Goal: Information Seeking & Learning: Learn about a topic

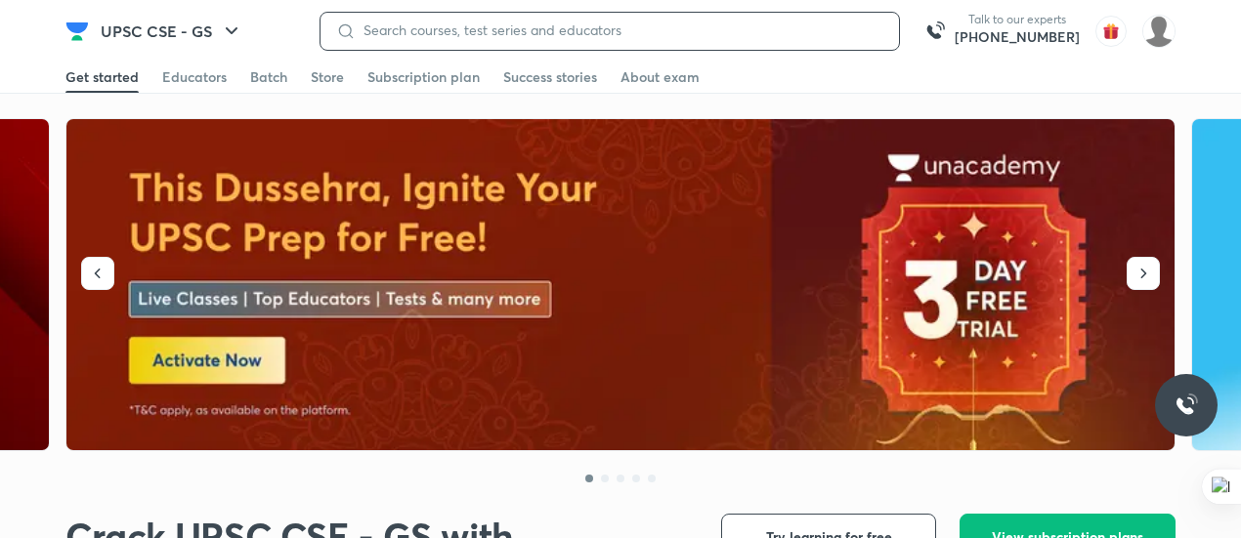
click at [419, 25] on input at bounding box center [620, 30] width 528 height 16
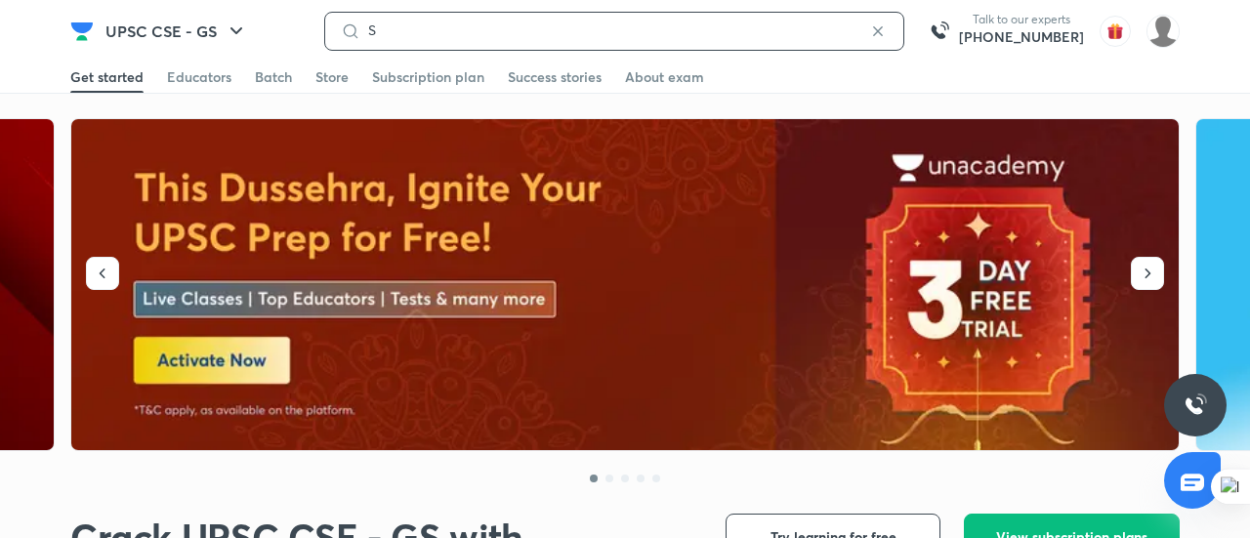
type input "SU"
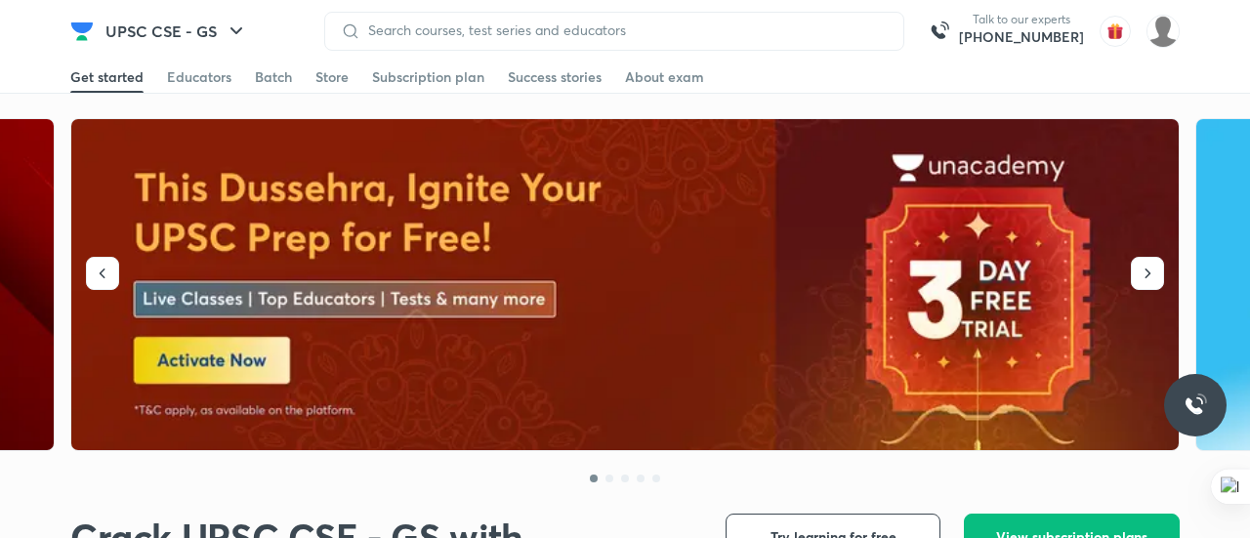
click at [393, 13] on div at bounding box center [614, 31] width 580 height 39
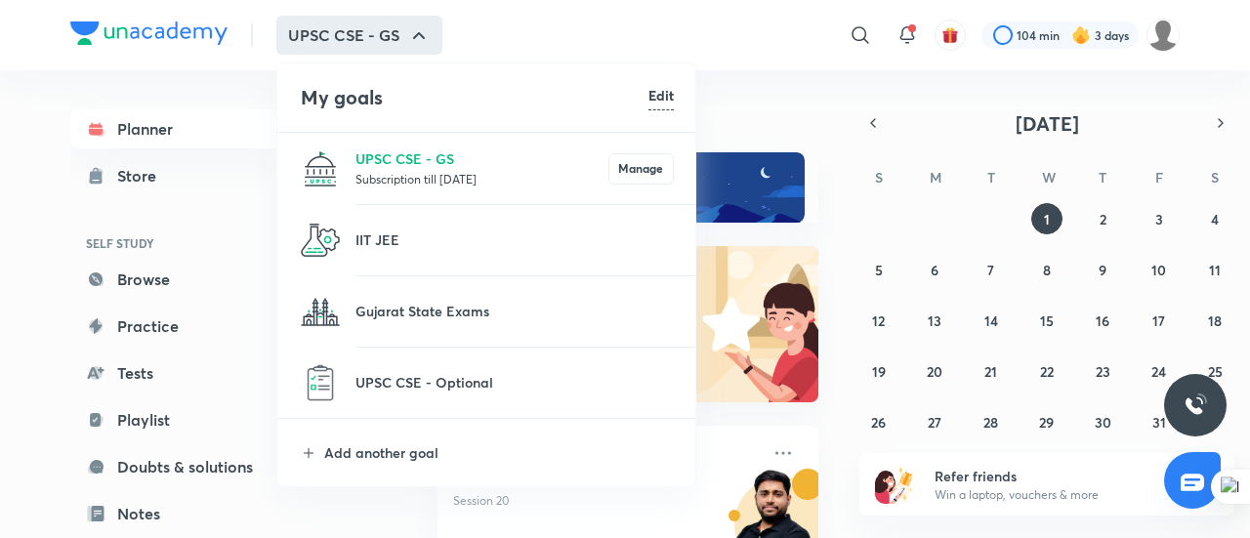
click at [852, 24] on div at bounding box center [625, 269] width 1250 height 538
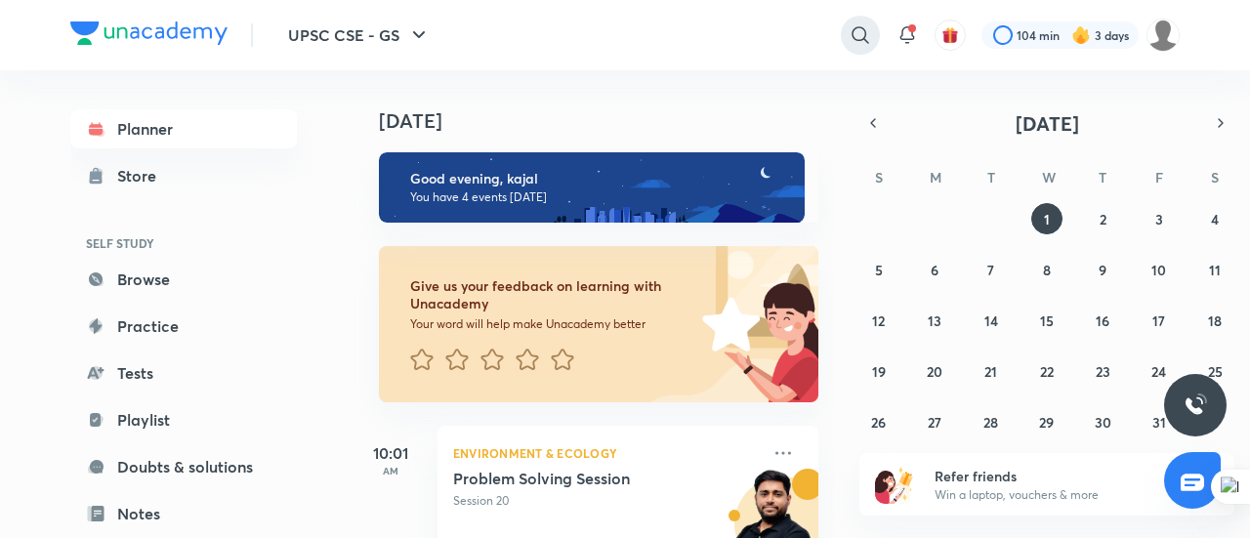
click at [859, 32] on icon at bounding box center [860, 34] width 23 height 23
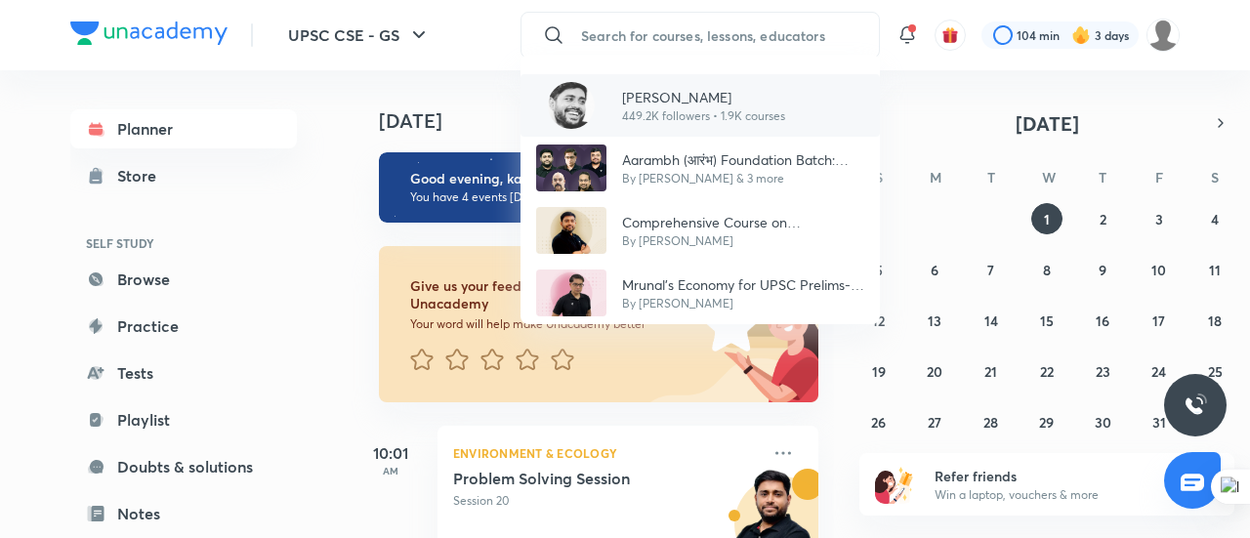
click at [665, 93] on p "[PERSON_NAME]" at bounding box center [703, 97] width 163 height 21
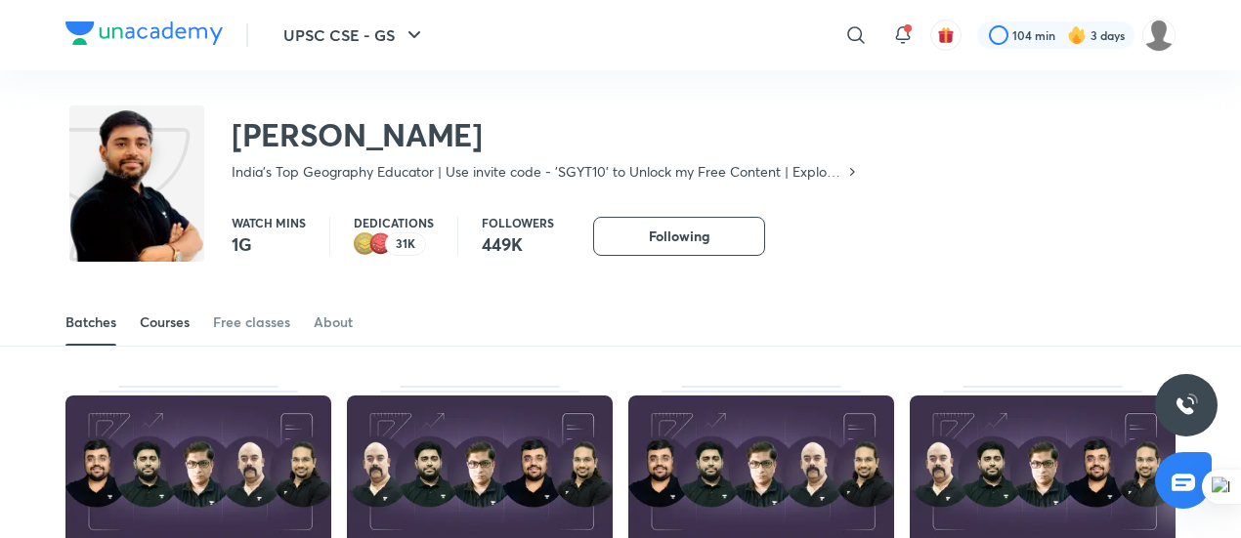
click at [162, 317] on div "Courses" at bounding box center [165, 323] width 50 height 20
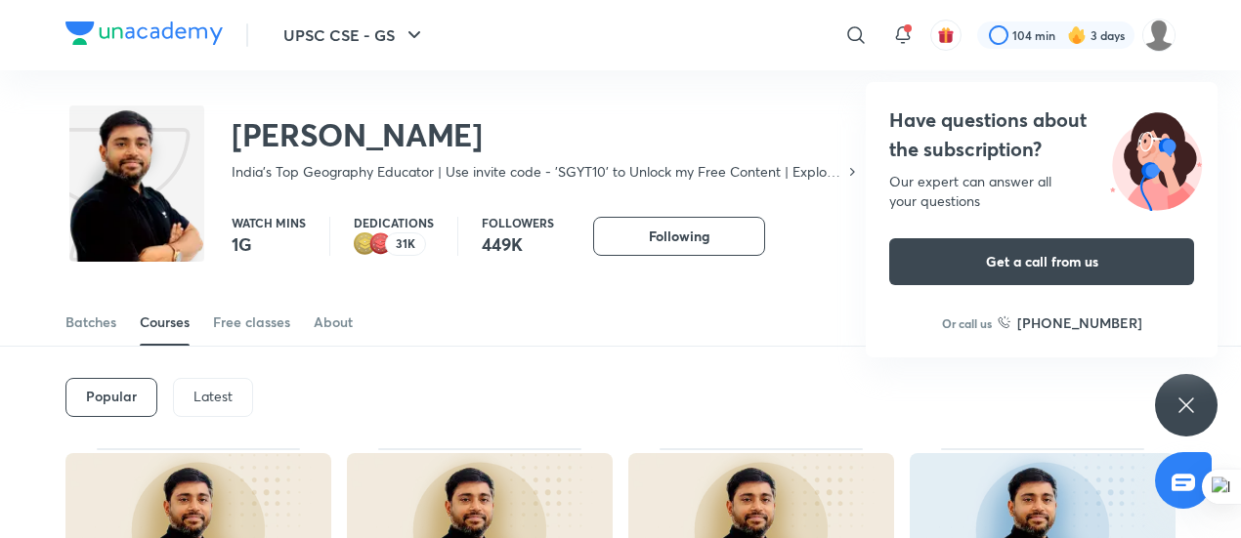
click at [206, 400] on p "Latest" at bounding box center [212, 397] width 39 height 16
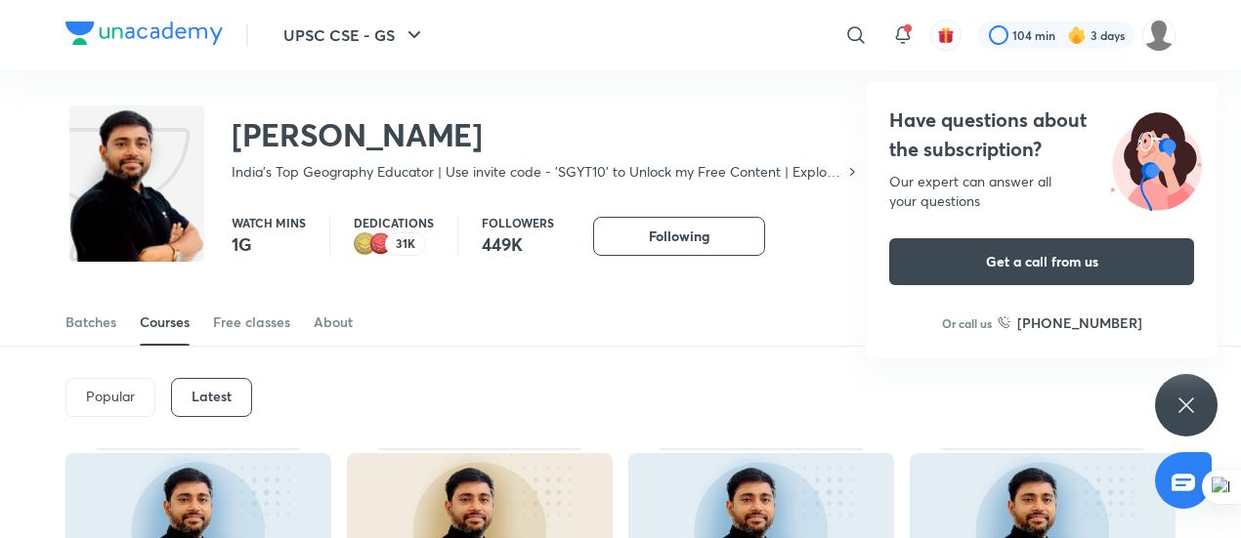
click at [1183, 394] on icon at bounding box center [1185, 405] width 23 height 23
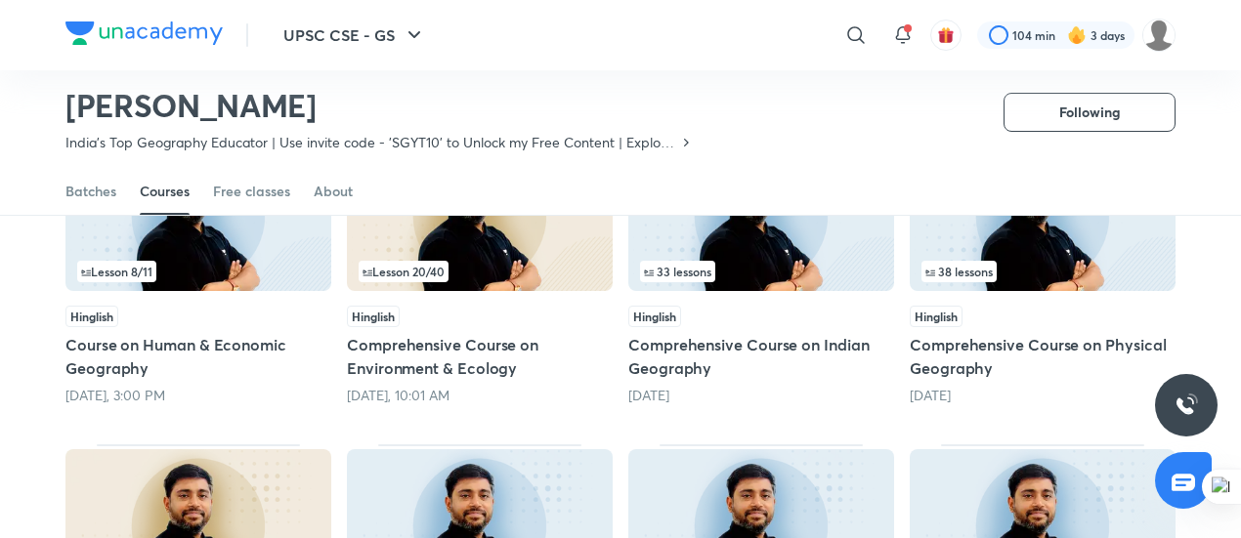
scroll to position [256, 0]
click at [783, 247] on img at bounding box center [761, 215] width 266 height 152
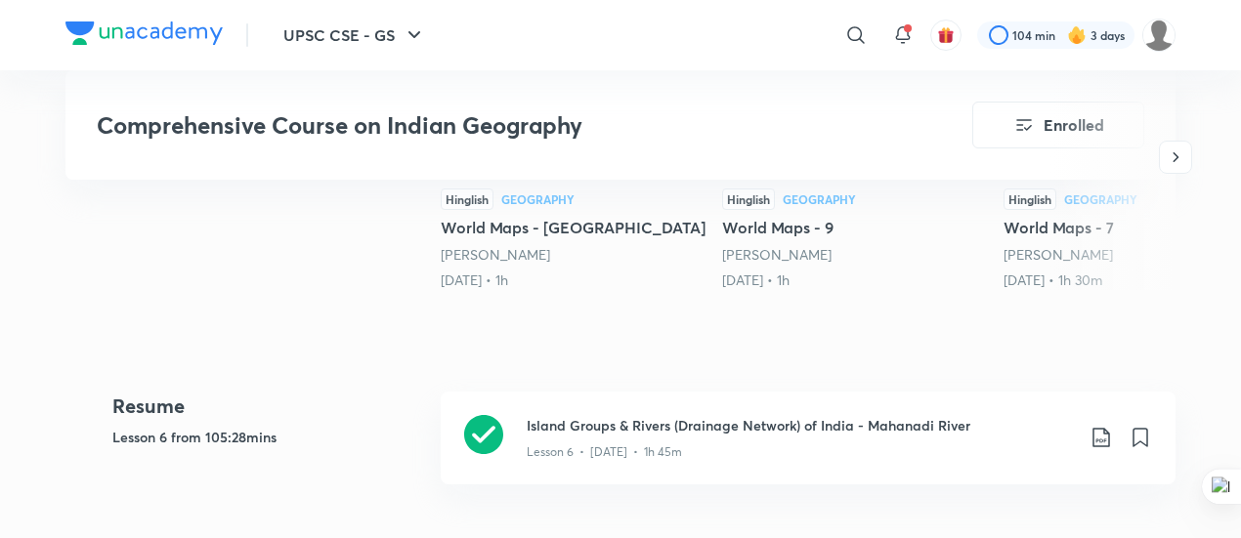
scroll to position [679, 0]
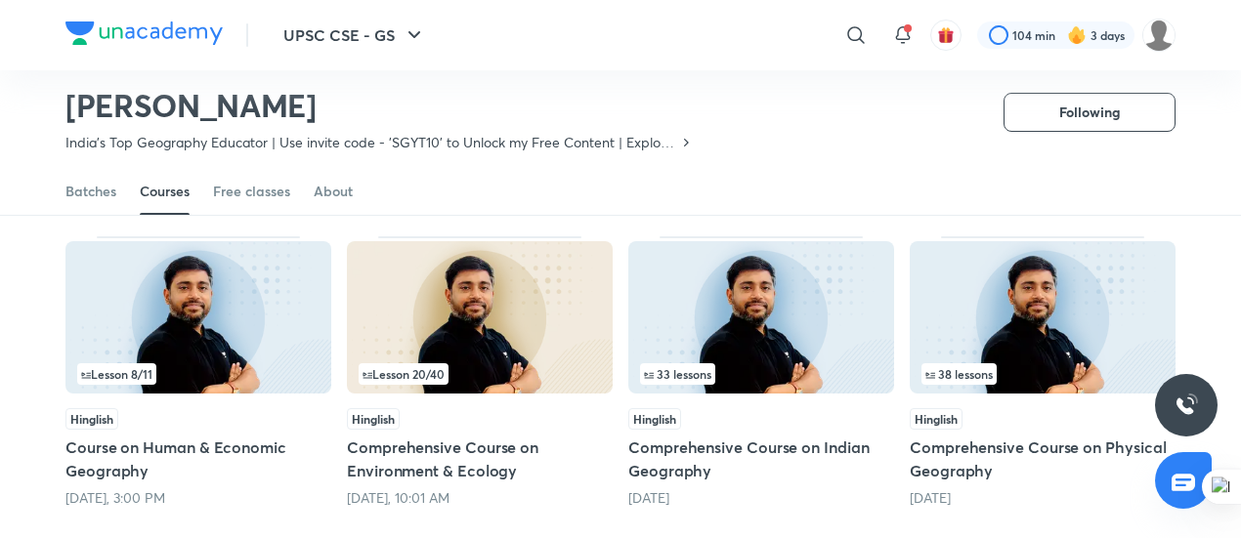
scroll to position [140, 0]
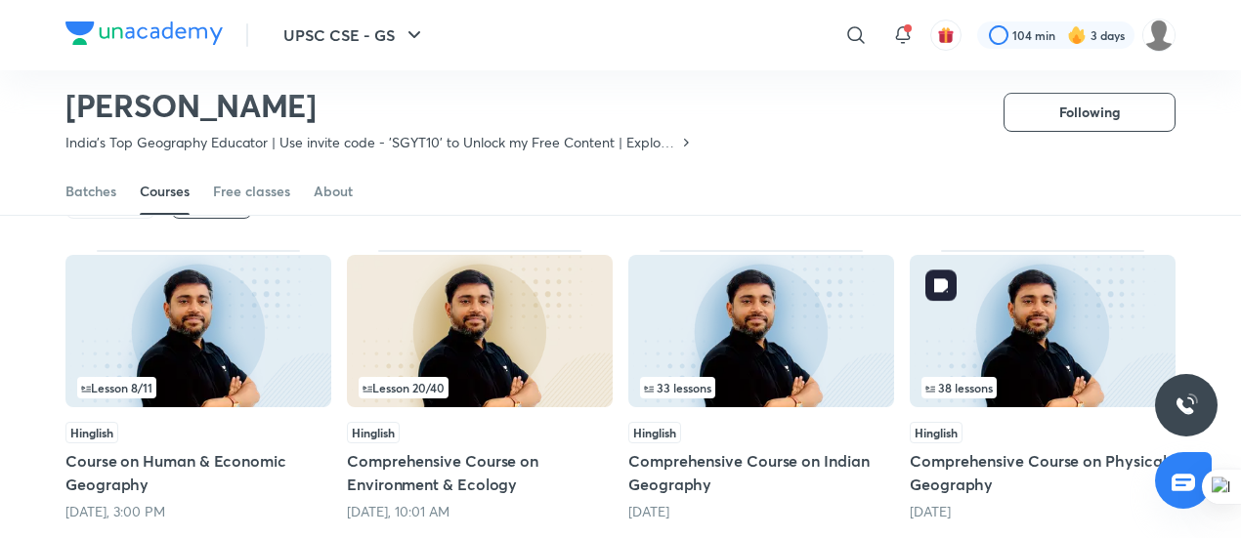
click at [1035, 331] on img at bounding box center [1043, 331] width 266 height 152
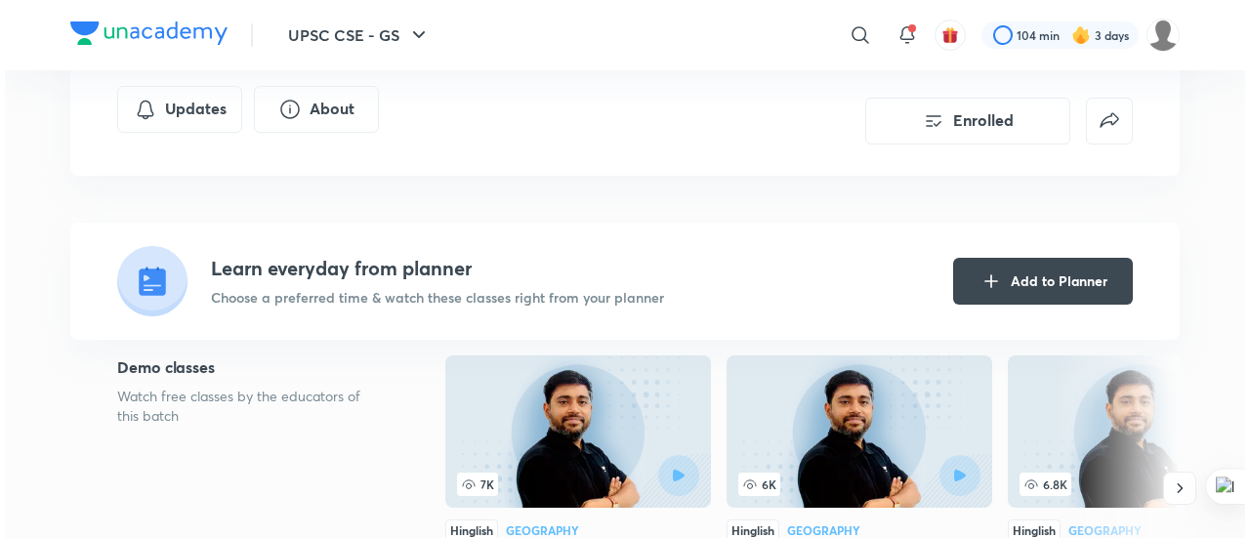
scroll to position [371, 0]
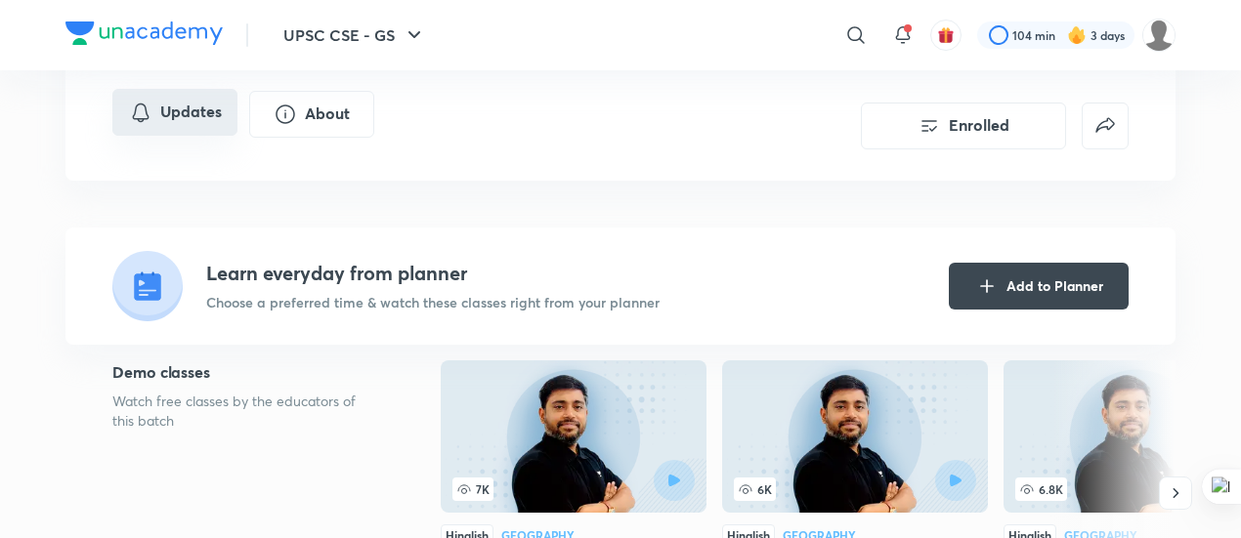
click at [163, 136] on button "Updates" at bounding box center [174, 112] width 125 height 47
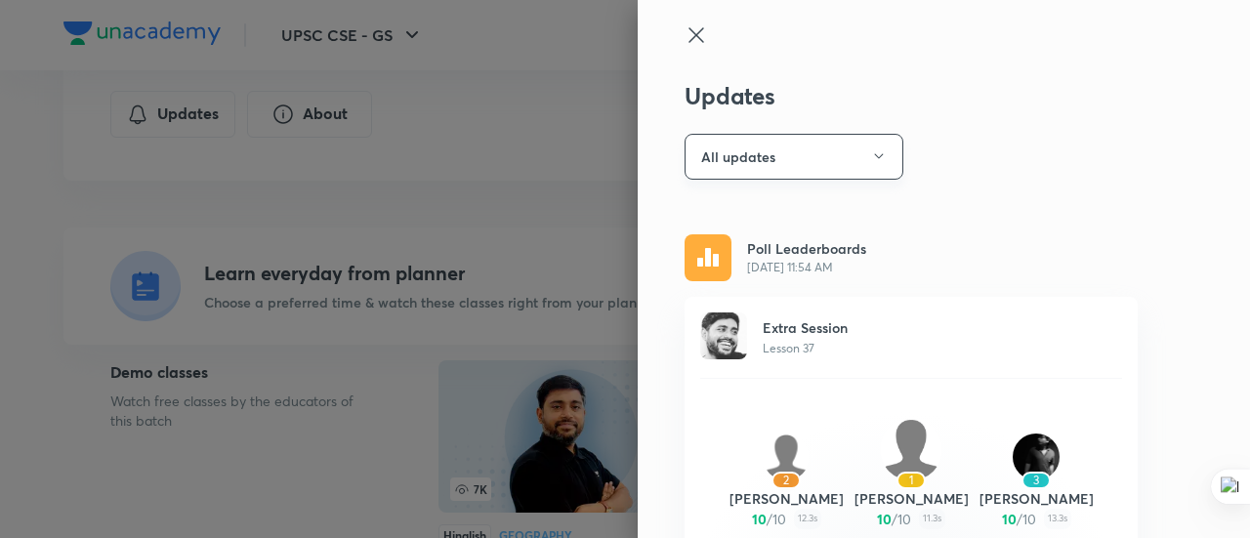
click at [748, 159] on button "All updates" at bounding box center [794, 157] width 219 height 46
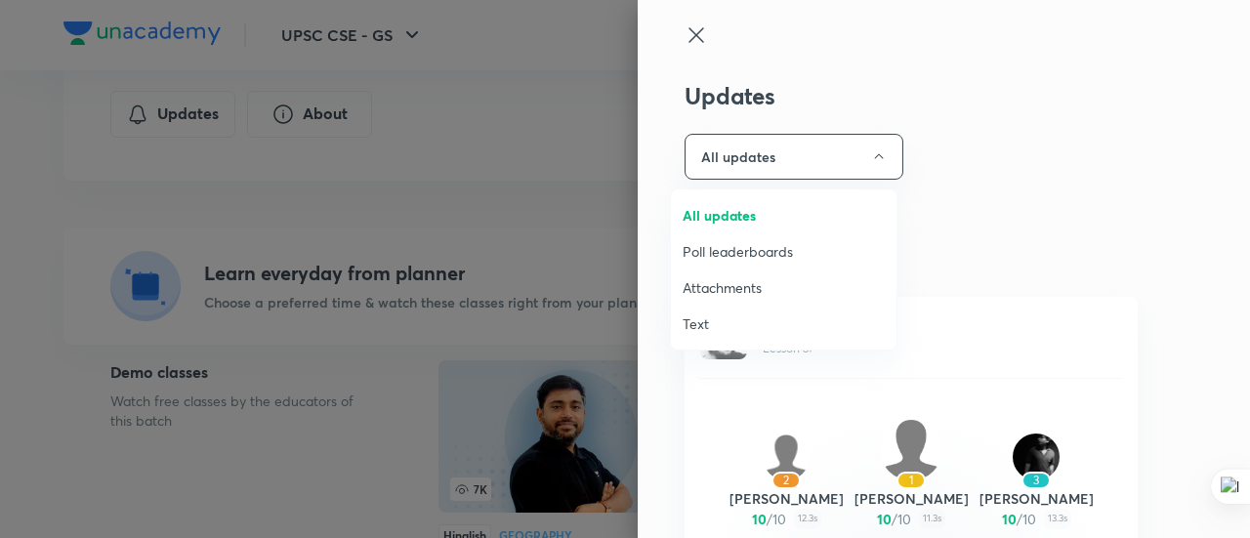
click at [708, 284] on span "Attachments" at bounding box center [784, 287] width 202 height 21
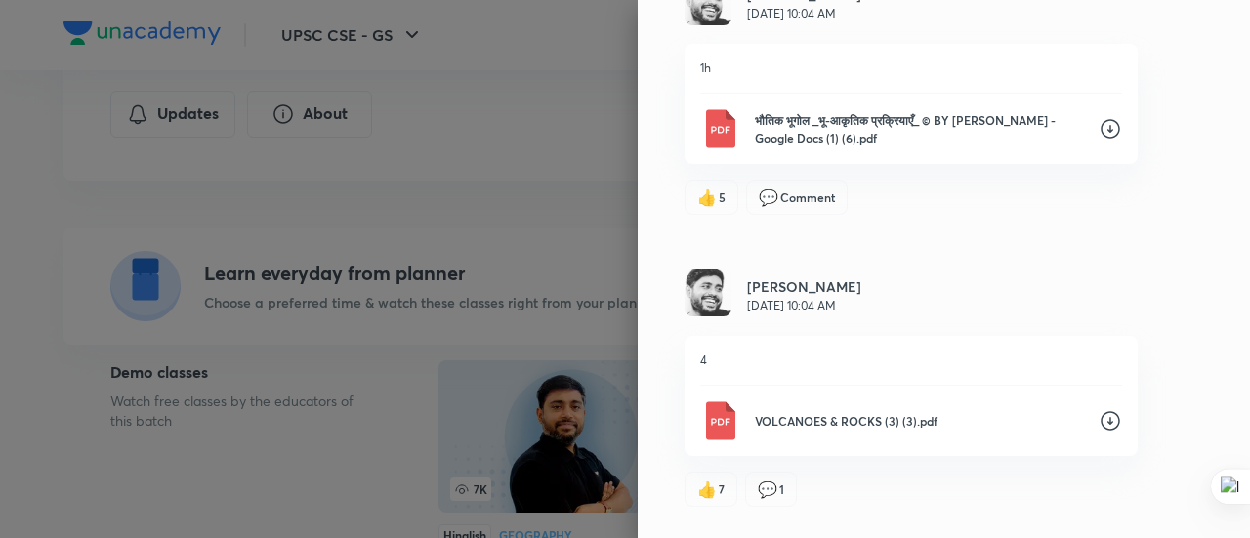
scroll to position [3177, 0]
click at [708, 434] on img at bounding box center [719, 419] width 39 height 39
click at [1022, 26] on div "[PERSON_NAME] [DATE] 10:04 AM" at bounding box center [911, 2] width 453 height 50
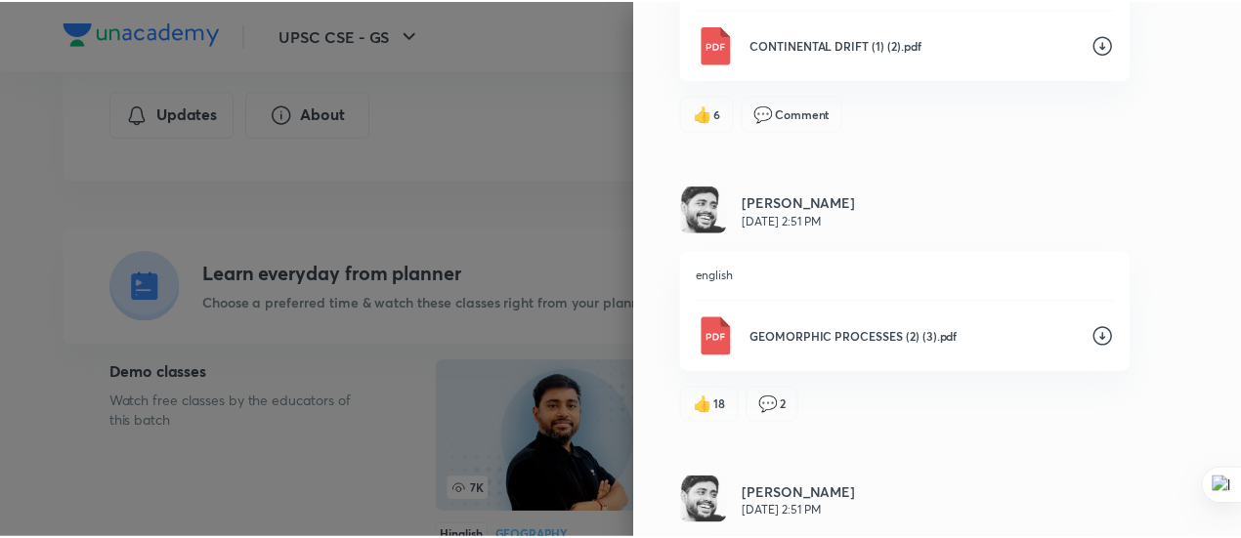
scroll to position [4407, 0]
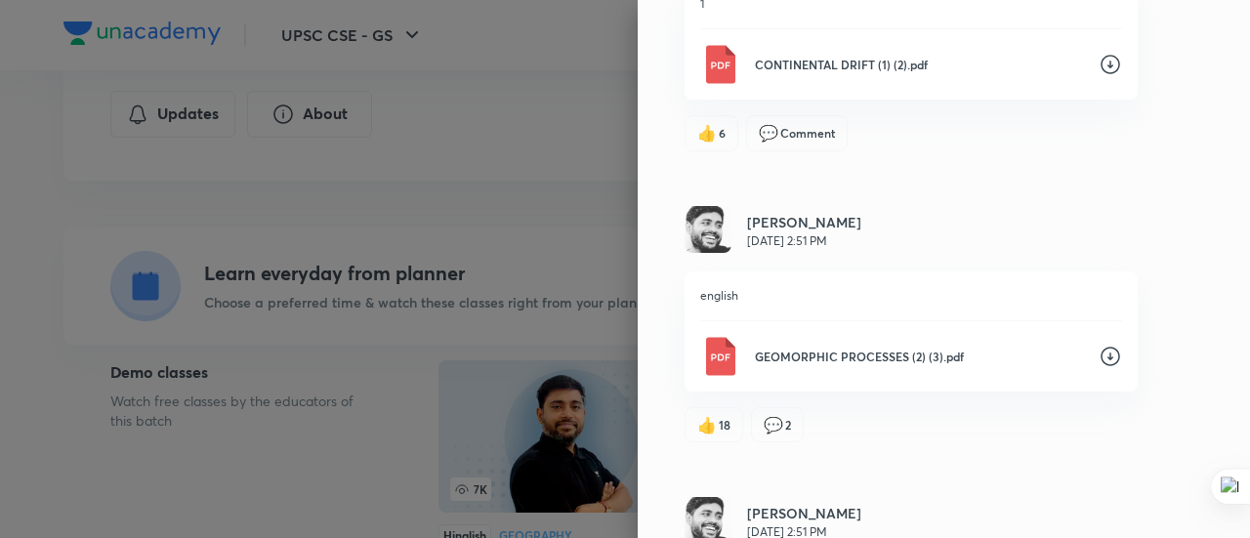
click at [888, 337] on div "english GEOMORPHIC PROCESSES (2) (3).pdf" at bounding box center [911, 332] width 453 height 120
click at [883, 364] on p "GEOMORPHIC PROCESSES (2) (3).pdf" at bounding box center [919, 357] width 328 height 18
click at [532, 161] on div at bounding box center [625, 269] width 1250 height 538
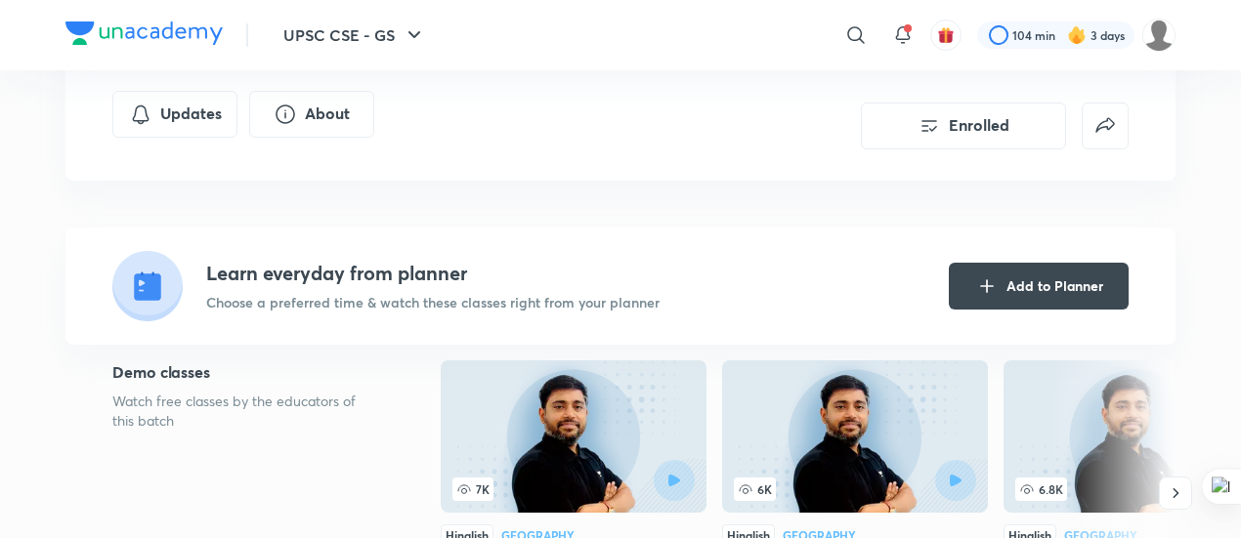
scroll to position [0, 0]
